Goal: Download file/media

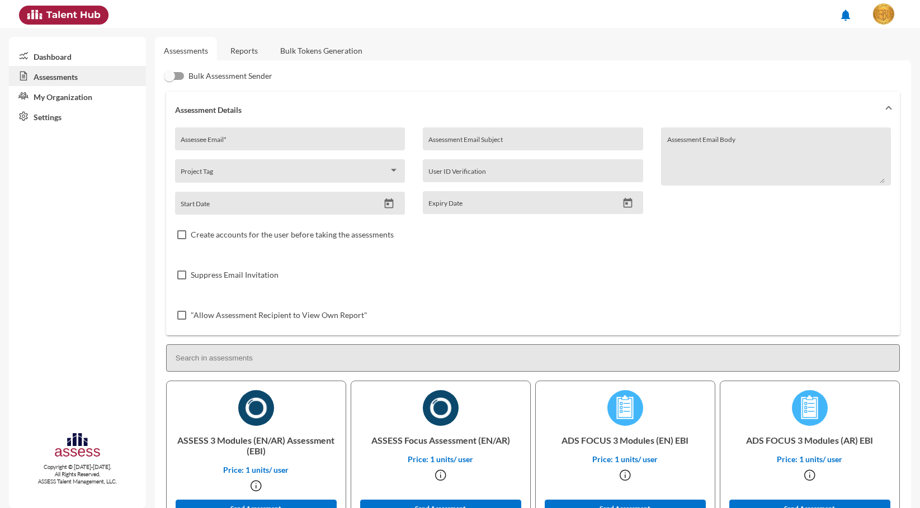
drag, startPoint x: 248, startPoint y: 40, endPoint x: 282, endPoint y: 39, distance: 34.1
click at [247, 40] on link "Reports" at bounding box center [243, 50] width 45 height 27
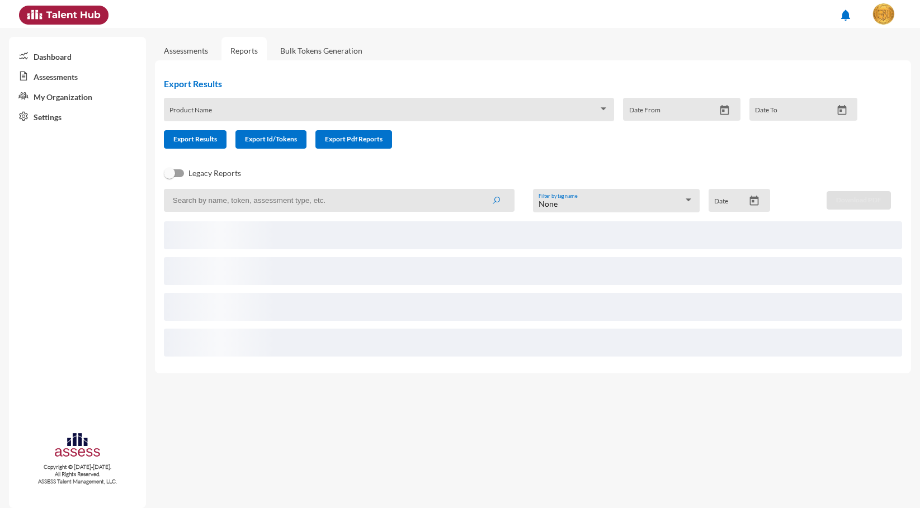
click at [311, 124] on div "Product Name Date From Date To" at bounding box center [506, 114] width 702 height 32
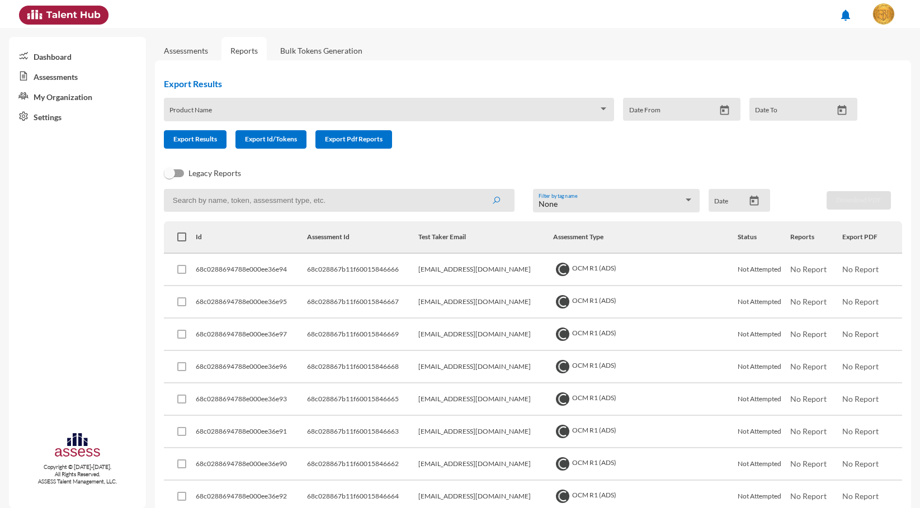
click at [324, 107] on div "Product Name" at bounding box center [388, 112] width 438 height 17
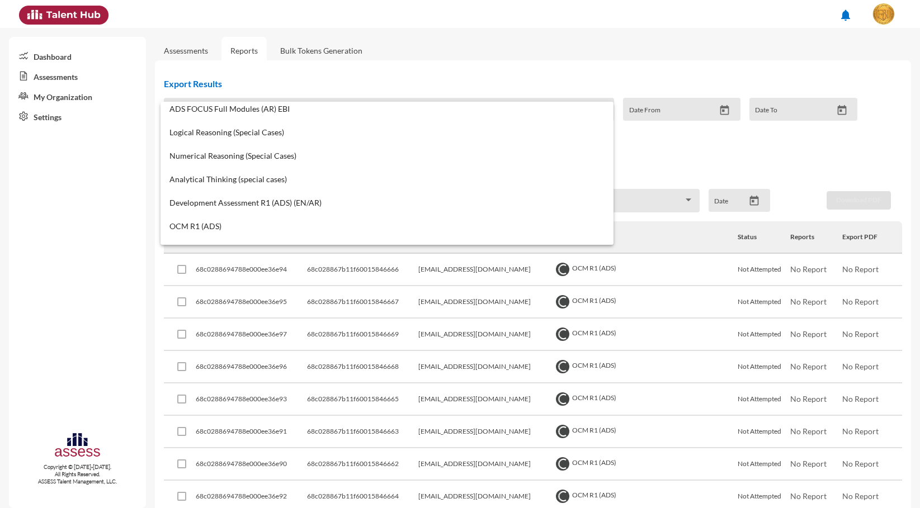
scroll to position [187, 0]
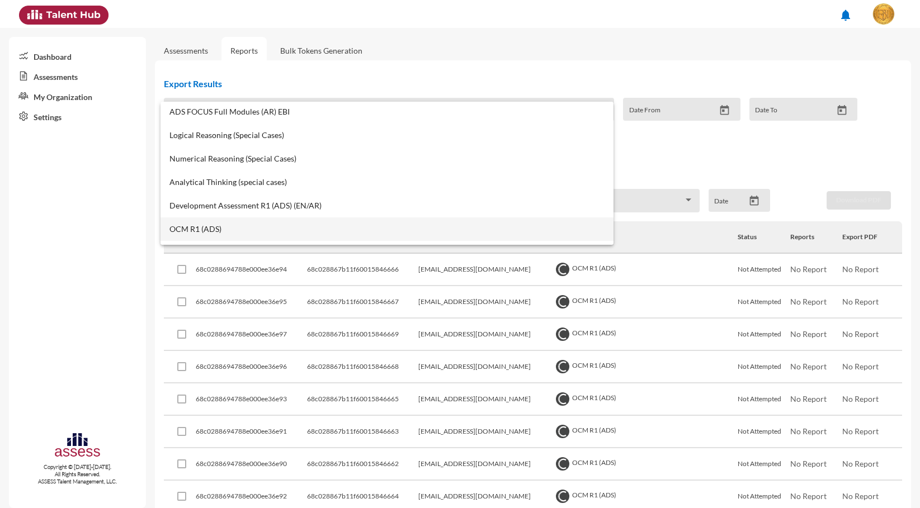
click at [244, 225] on span "OCM R1 (ADS)" at bounding box center [386, 229] width 435 height 9
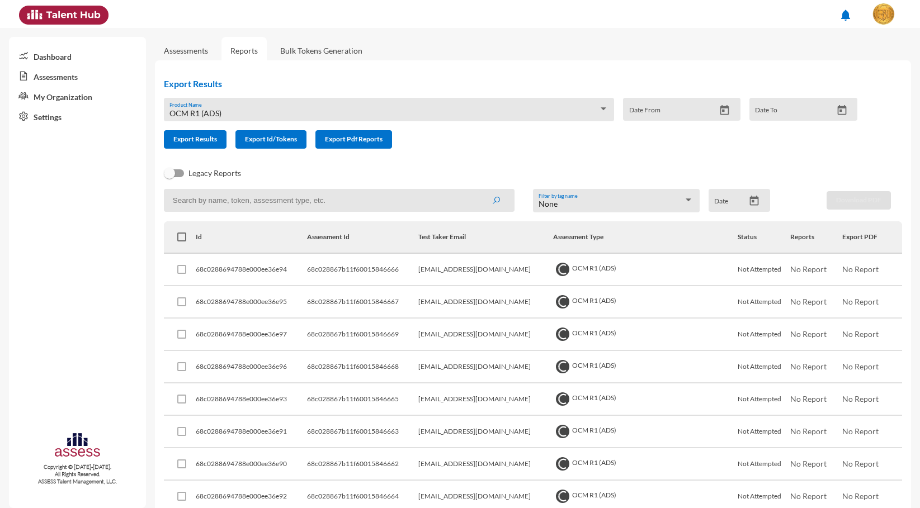
drag, startPoint x: 212, startPoint y: 199, endPoint x: 335, endPoint y: 268, distance: 140.9
click at [212, 198] on input at bounding box center [339, 200] width 351 height 23
click at [215, 143] on span "Export Results" at bounding box center [195, 139] width 44 height 8
click at [261, 197] on input at bounding box center [339, 200] width 351 height 23
paste input "68be70215430d10015c89b6b"
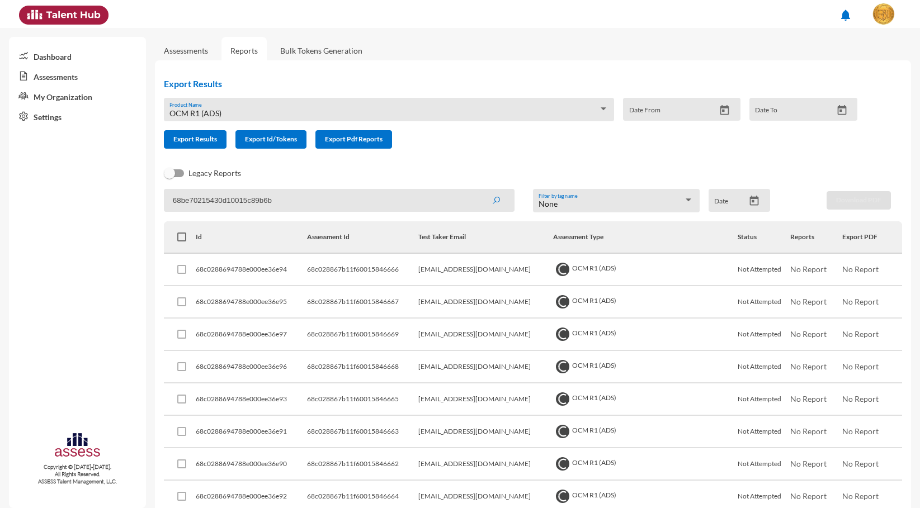
click at [478, 190] on button "submit" at bounding box center [496, 200] width 36 height 20
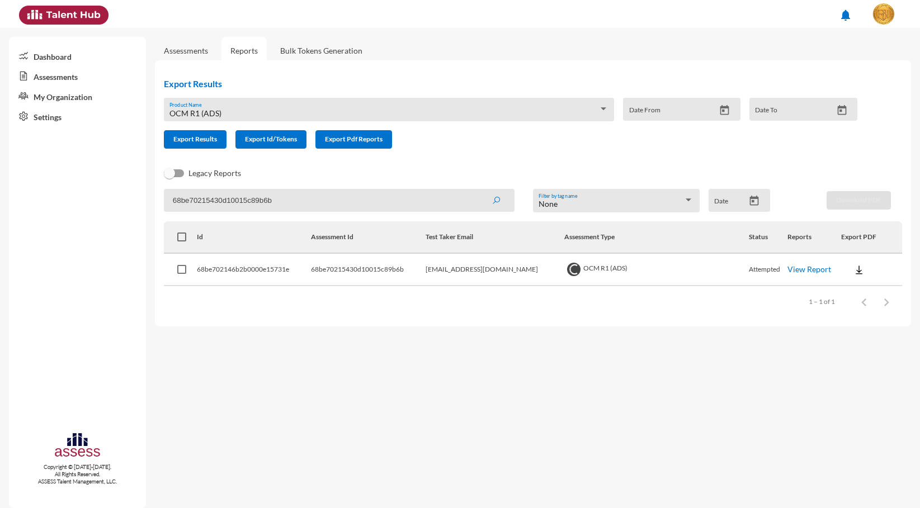
click at [795, 270] on link "View Report" at bounding box center [809, 269] width 44 height 10
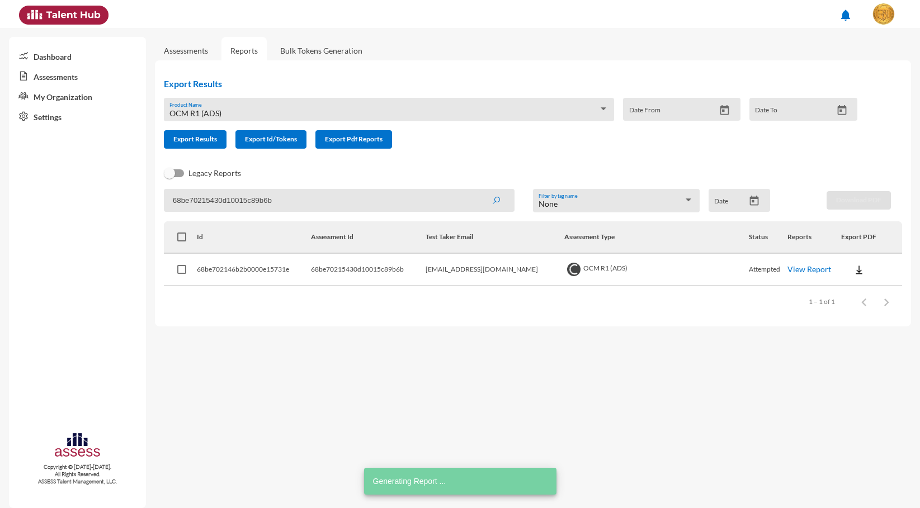
click at [266, 201] on input "68be70215430d10015c89b6b" at bounding box center [339, 200] width 351 height 23
paste input "a4"
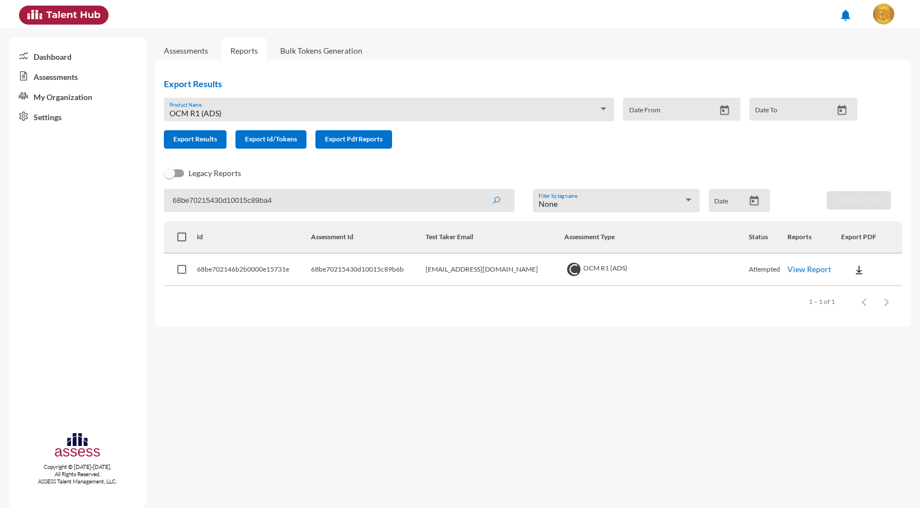
click at [478, 190] on button "submit" at bounding box center [496, 200] width 36 height 20
click at [787, 267] on link "View Report" at bounding box center [809, 269] width 44 height 10
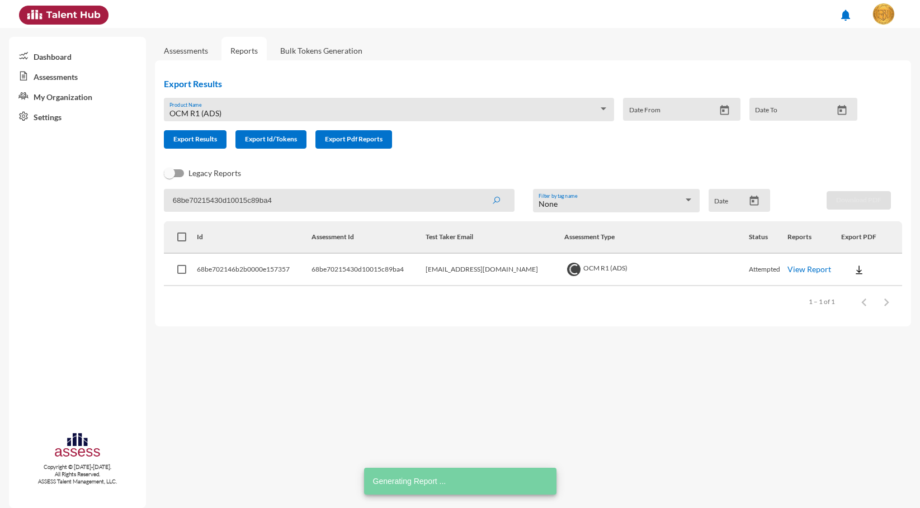
click at [249, 207] on input "68be70215430d10015c89ba4" at bounding box center [339, 200] width 351 height 23
click at [248, 207] on input "68be70215430d10015c89ba4" at bounding box center [339, 200] width 351 height 23
paste input "77"
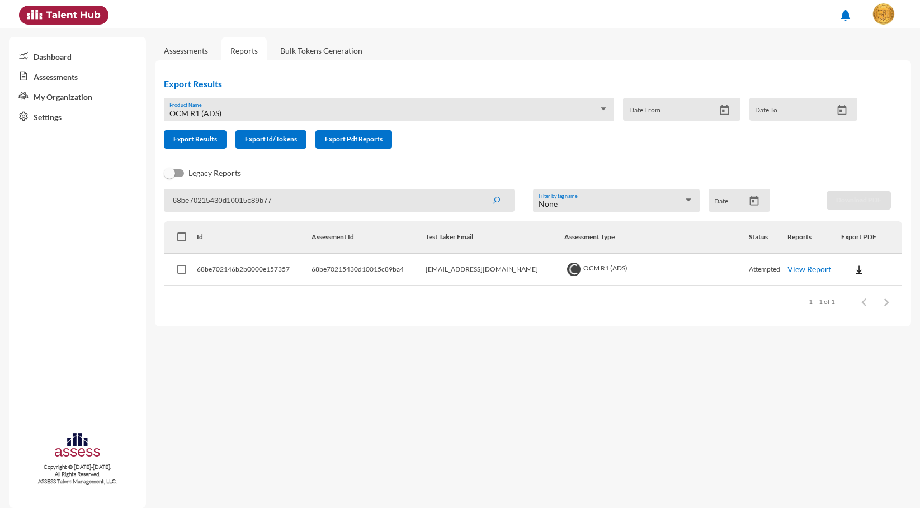
click at [478, 190] on button "submit" at bounding box center [496, 200] width 36 height 20
click at [799, 264] on link "View Report" at bounding box center [809, 269] width 44 height 10
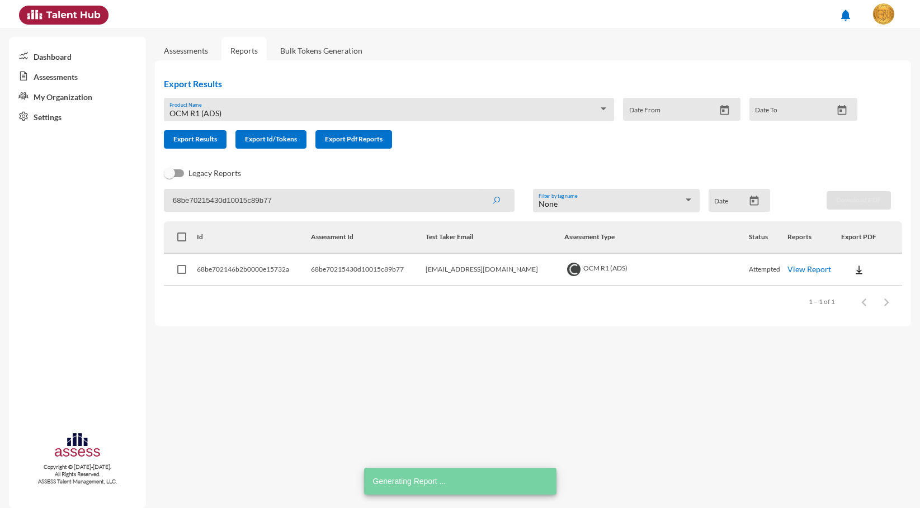
click at [238, 198] on input "68be70215430d10015c89b77" at bounding box center [339, 200] width 351 height 23
paste input "6c"
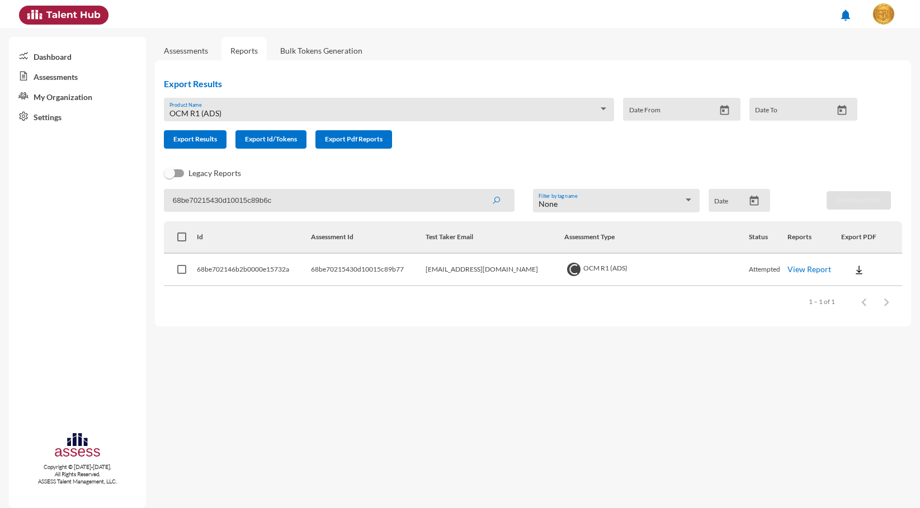
click at [478, 190] on button "submit" at bounding box center [496, 200] width 36 height 20
click at [797, 266] on link "View Report" at bounding box center [809, 269] width 44 height 10
click at [259, 202] on input "68be70215430d10015c89b6c" at bounding box center [339, 200] width 351 height 23
paste input "74"
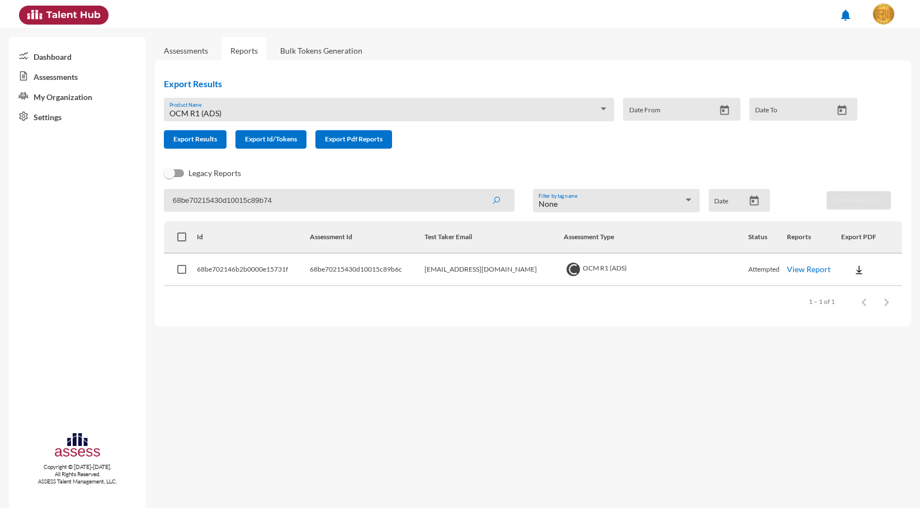
click at [478, 190] on button "submit" at bounding box center [496, 200] width 36 height 20
click at [853, 264] on img at bounding box center [858, 269] width 11 height 11
click at [846, 280] on button "EN" at bounding box center [865, 290] width 63 height 21
click at [242, 203] on input "68be70215430d10015c89b74" at bounding box center [339, 200] width 351 height 23
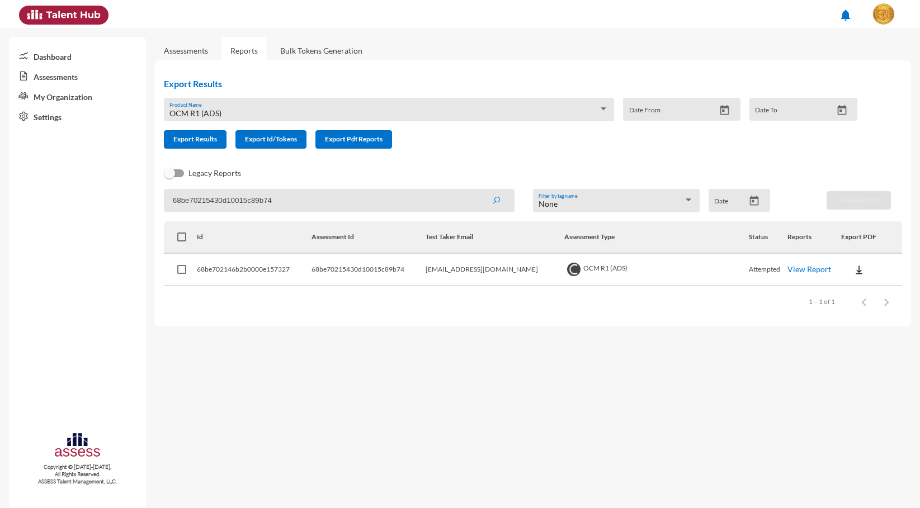
paste input "9"
click at [478, 190] on button "submit" at bounding box center [496, 200] width 36 height 20
click at [857, 274] on img at bounding box center [858, 269] width 11 height 11
click at [856, 292] on button "EN" at bounding box center [865, 290] width 63 height 21
click at [249, 200] on input "68be70215430d10015c89b79" at bounding box center [339, 200] width 351 height 23
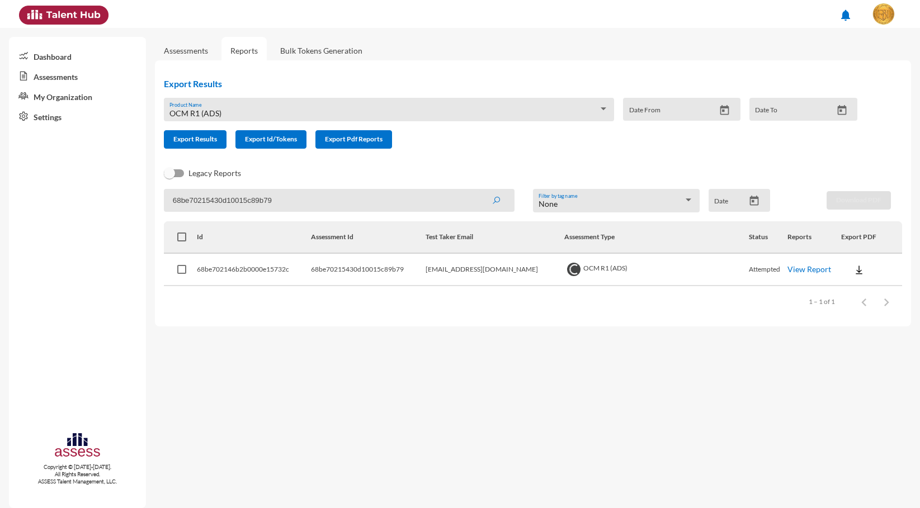
click at [249, 200] on input "68be70215430d10015c89b79" at bounding box center [339, 200] width 351 height 23
paste input "6"
click at [478, 190] on button "submit" at bounding box center [496, 200] width 36 height 20
click at [853, 267] on img at bounding box center [858, 269] width 11 height 11
click at [847, 283] on button "EN" at bounding box center [865, 290] width 63 height 21
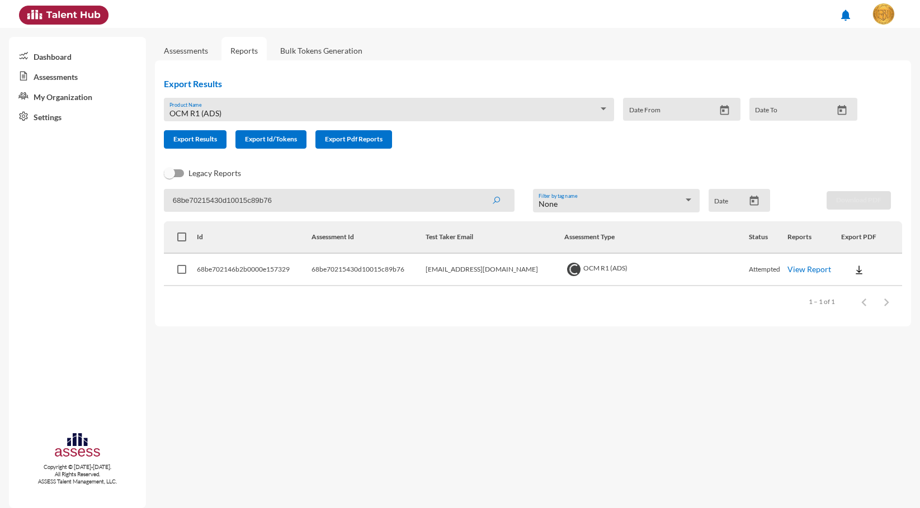
click at [234, 200] on input "68be70215430d10015c89b76" at bounding box center [339, 200] width 351 height 23
paste input "8"
click at [478, 190] on button "submit" at bounding box center [496, 200] width 36 height 20
click at [846, 275] on button at bounding box center [859, 269] width 36 height 20
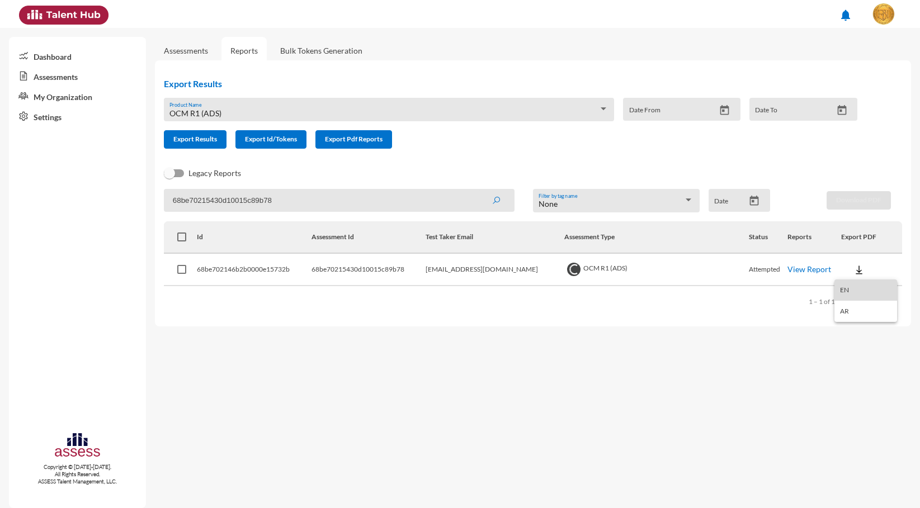
click at [849, 292] on button "EN" at bounding box center [865, 290] width 63 height 21
click at [267, 206] on input "68be70215430d10015c89b78" at bounding box center [339, 200] width 351 height 23
paste input "6d"
click at [478, 190] on button "submit" at bounding box center [496, 200] width 36 height 20
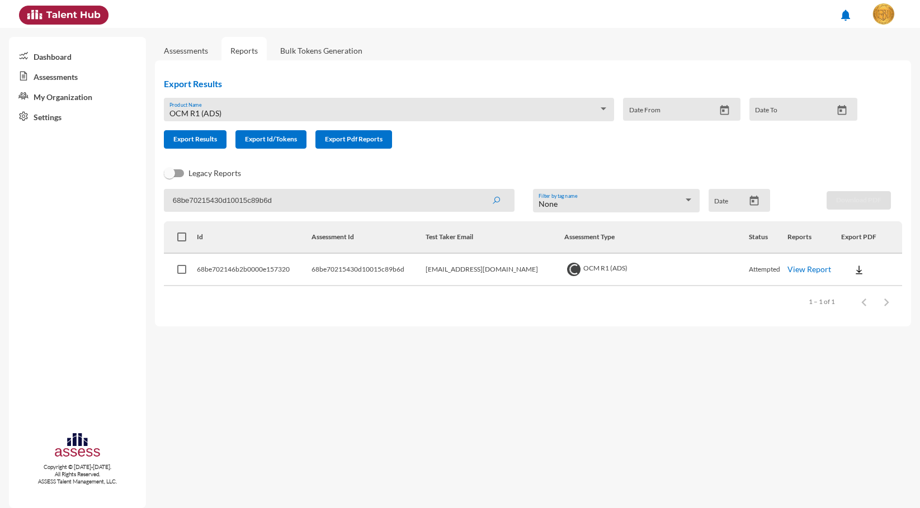
click at [860, 276] on button at bounding box center [859, 269] width 36 height 20
click at [853, 290] on button "EN" at bounding box center [865, 290] width 63 height 21
click at [231, 202] on input "68be70215430d10015c89b6d" at bounding box center [339, 200] width 351 height 23
paste input "90"
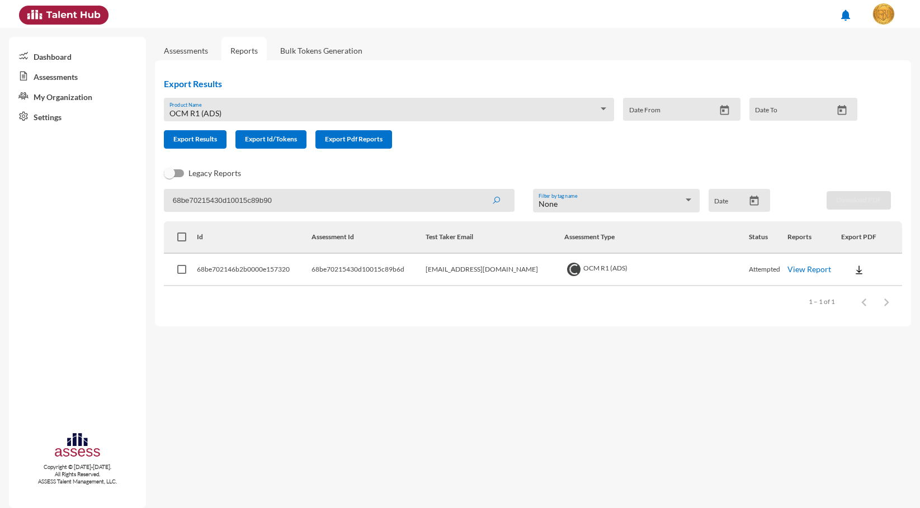
type input "68be70215430d10015c89b90"
click at [478, 190] on button "submit" at bounding box center [496, 200] width 36 height 20
click at [841, 264] on button at bounding box center [859, 269] width 36 height 20
click at [843, 281] on button "EN" at bounding box center [865, 290] width 63 height 21
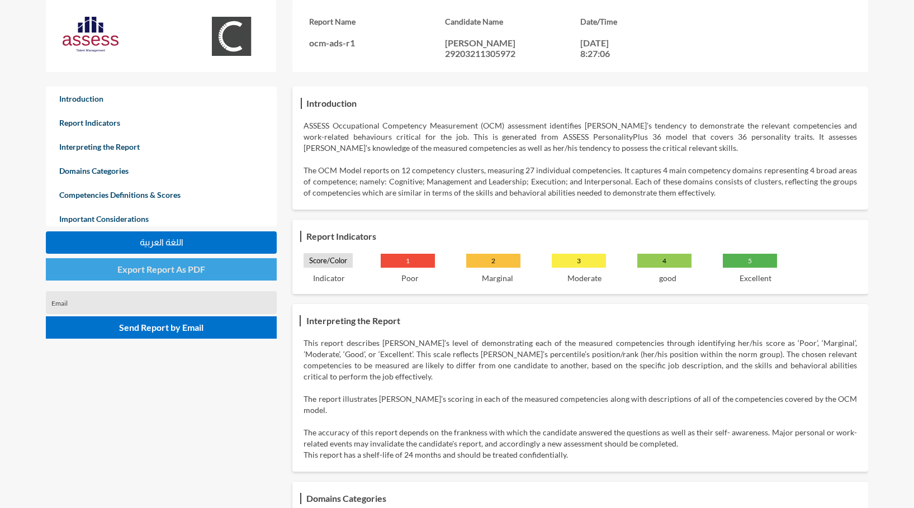
drag, startPoint x: 189, startPoint y: 269, endPoint x: 196, endPoint y: 268, distance: 6.8
click at [189, 269] on span "Export Report As PDF" at bounding box center [161, 269] width 88 height 11
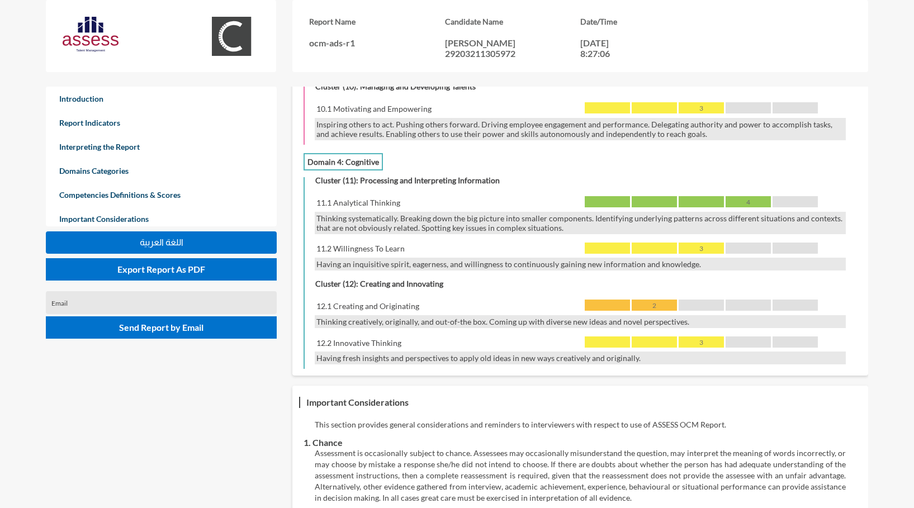
scroll to position [2024, 0]
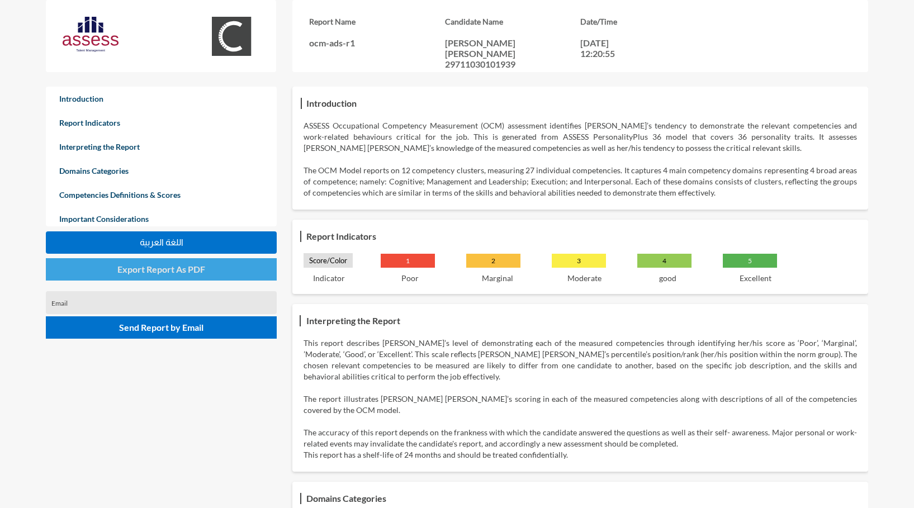
click at [177, 265] on span "Export Report As PDF" at bounding box center [161, 269] width 88 height 11
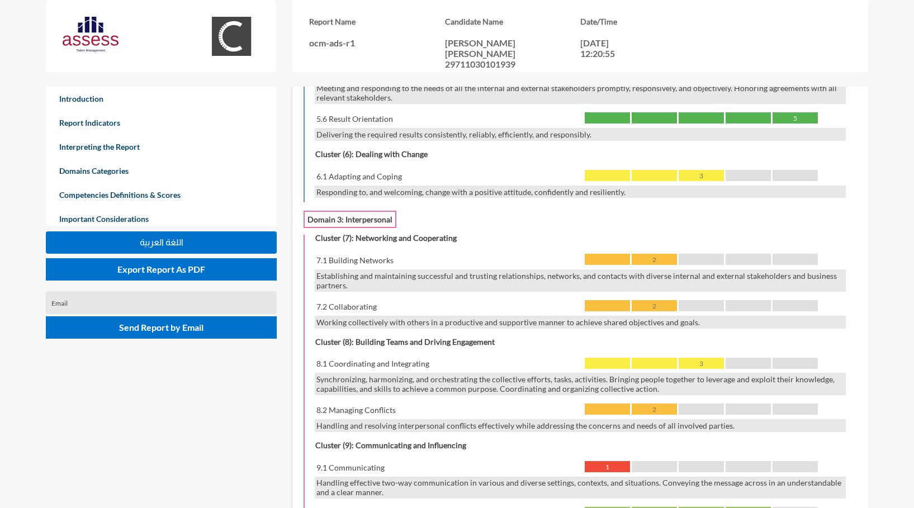
scroll to position [1468, 0]
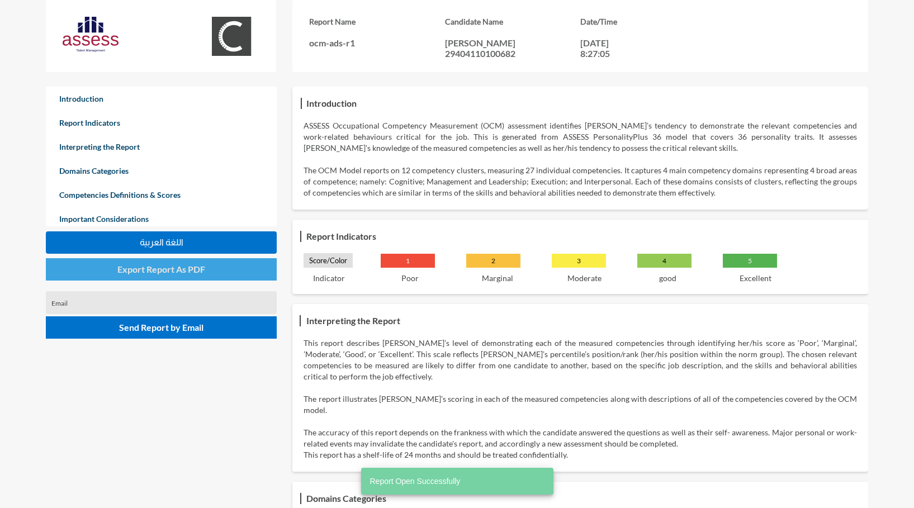
click at [221, 264] on button "Export Report As PDF" at bounding box center [161, 269] width 231 height 22
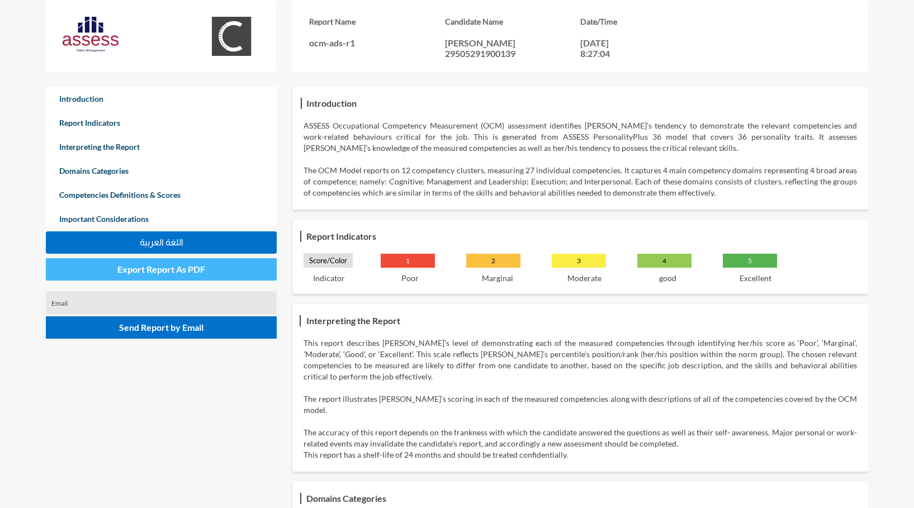
click at [191, 267] on span "Export Report As PDF" at bounding box center [161, 269] width 88 height 11
